Goal: Check status: Check status

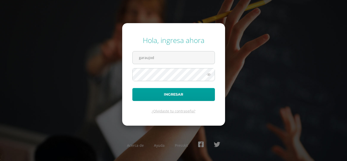
type input "[EMAIL_ADDRESS][DOMAIN_NAME]"
click at [132, 88] on button "Ingresar" at bounding box center [173, 94] width 83 height 13
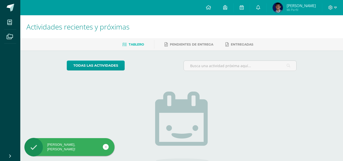
click at [291, 6] on span "[PERSON_NAME]" at bounding box center [301, 5] width 29 height 5
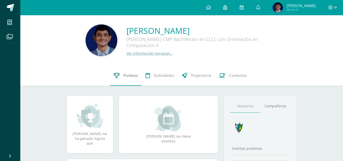
click at [125, 75] on span "Punteos" at bounding box center [131, 75] width 14 height 5
